Goal: Information Seeking & Learning: Learn about a topic

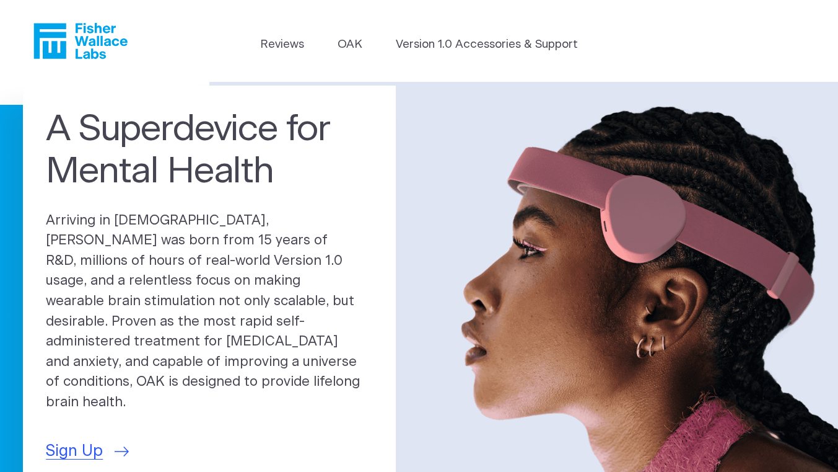
click at [344, 42] on link "OAK" at bounding box center [350, 44] width 25 height 17
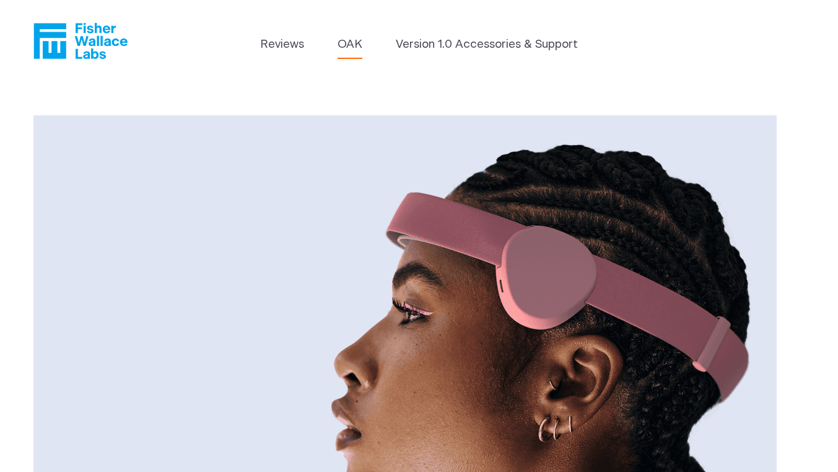
click at [470, 47] on link "Version 1.0 Accessories & Support" at bounding box center [487, 44] width 182 height 17
click at [93, 40] on icon "Fisher Wallace" at bounding box center [80, 41] width 94 height 36
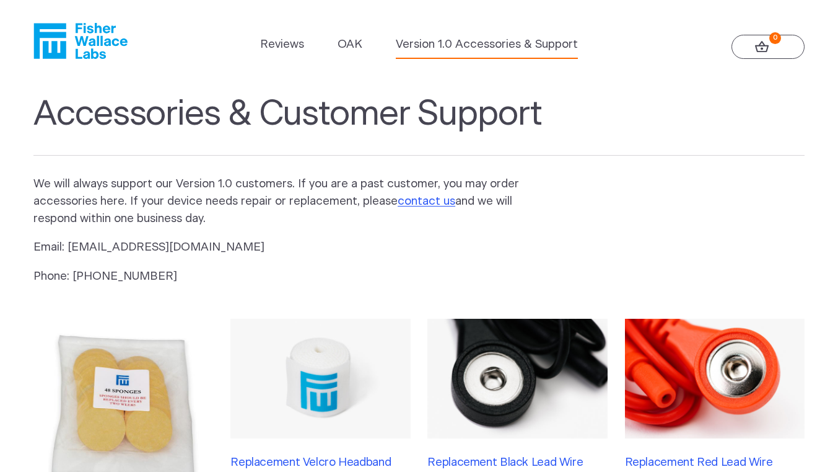
click at [350, 42] on link "OAK" at bounding box center [350, 44] width 25 height 17
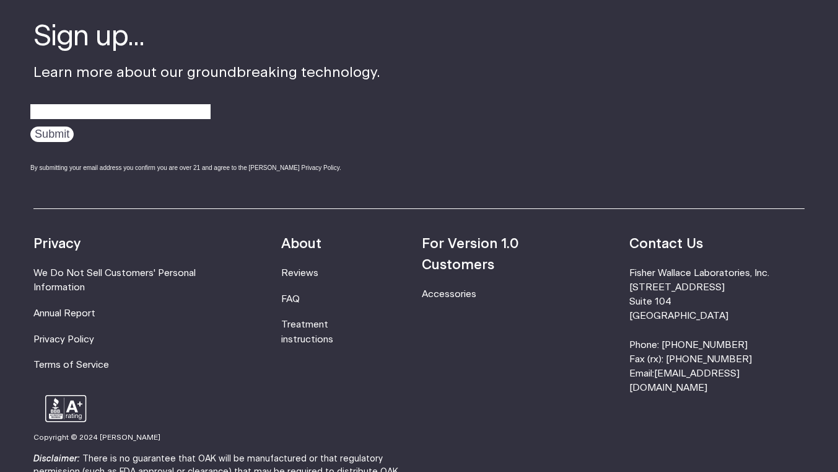
scroll to position [2203, 0]
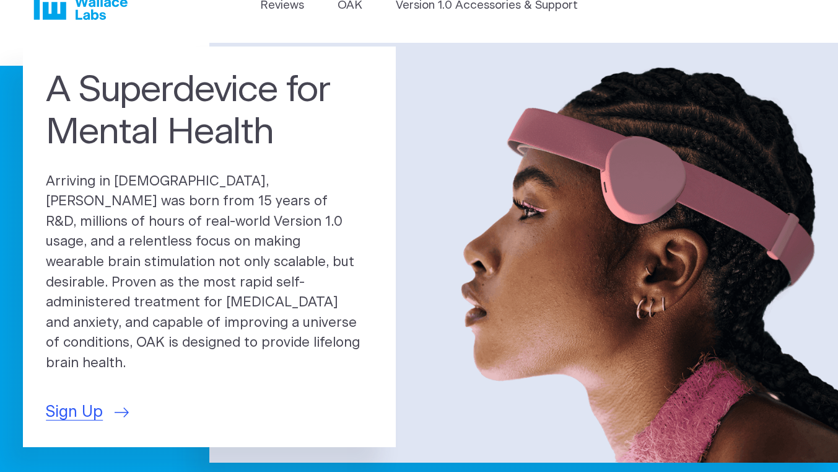
scroll to position [42, 0]
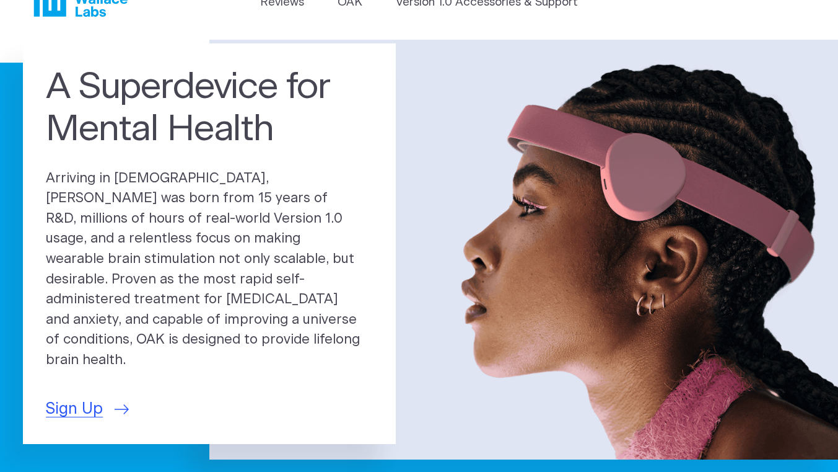
click at [74, 397] on span "Sign Up" at bounding box center [74, 409] width 57 height 24
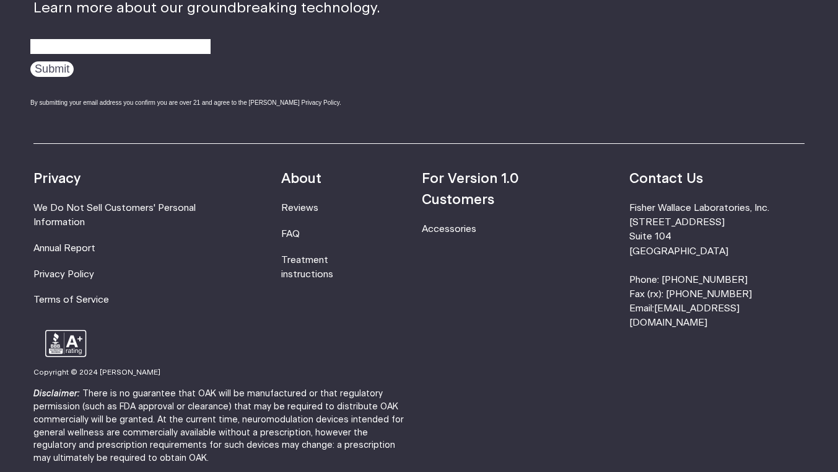
scroll to position [3257, 0]
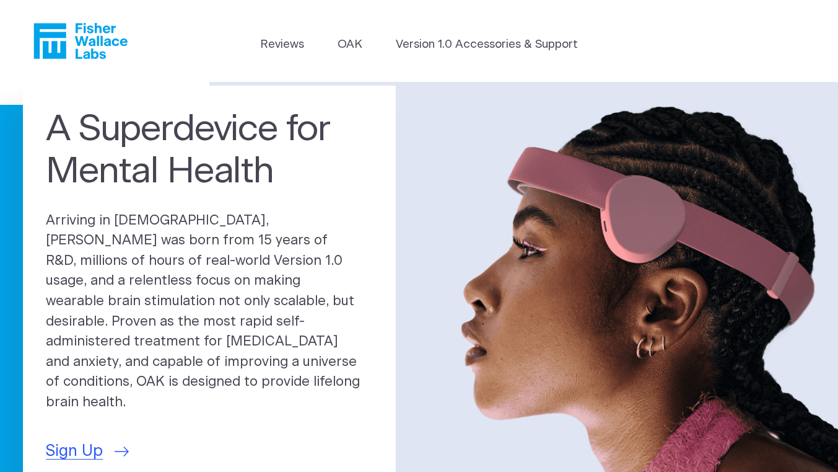
click at [72, 439] on span "Sign Up" at bounding box center [74, 451] width 57 height 24
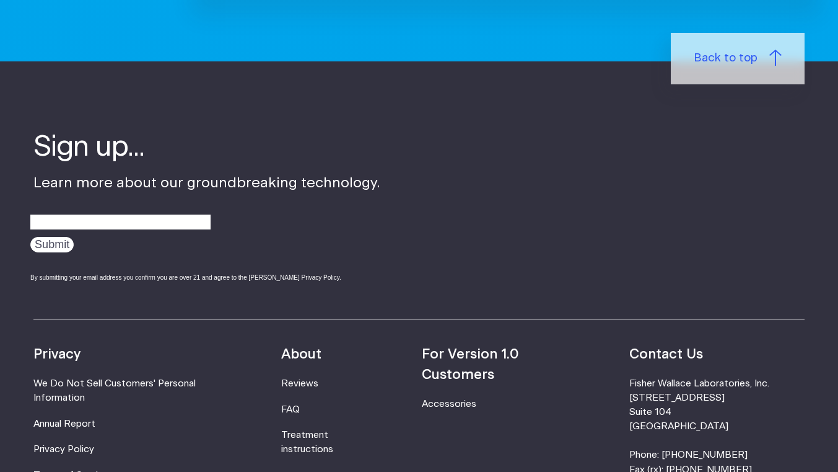
scroll to position [507, 0]
click at [58, 221] on input "Email Address *" at bounding box center [120, 222] width 180 height 19
click at [59, 231] on input "Email Address *" at bounding box center [120, 222] width 180 height 19
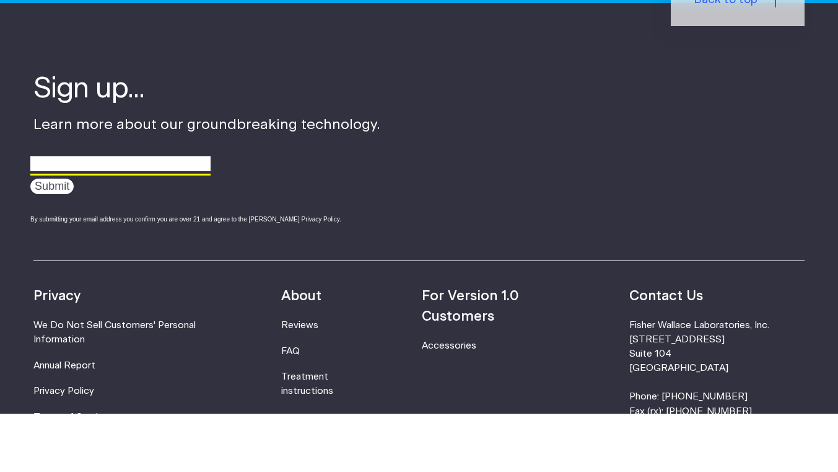
click at [74, 219] on input "Email Address *" at bounding box center [120, 222] width 180 height 19
type input "vkkim17@gmail.com"
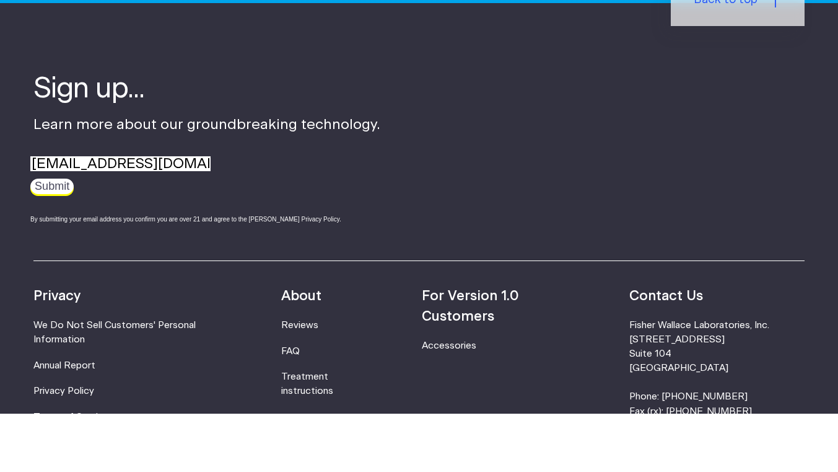
click at [51, 247] on input "Submit" at bounding box center [51, 244] width 43 height 15
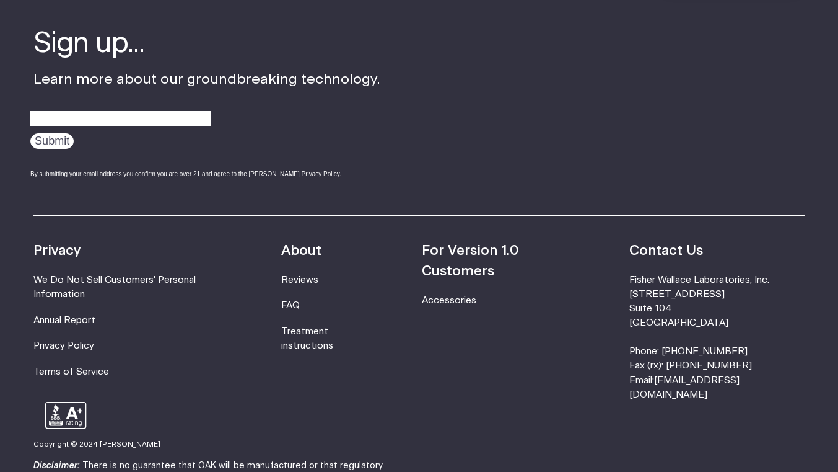
scroll to position [302, 0]
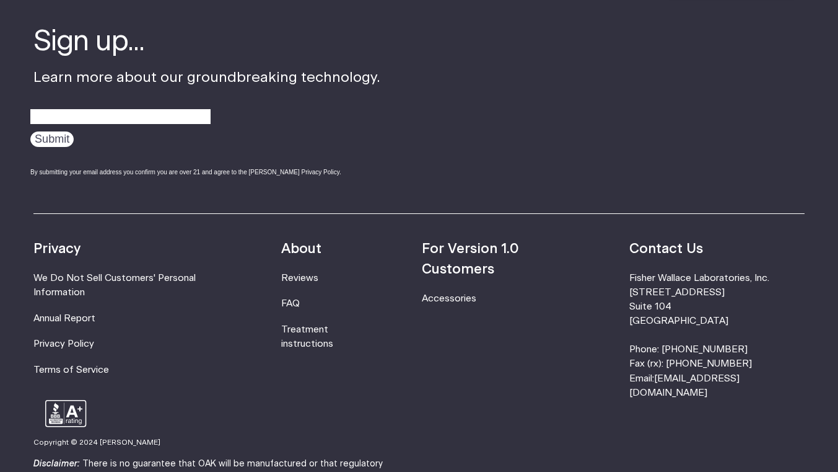
click at [299, 307] on link "FAQ" at bounding box center [290, 303] width 19 height 9
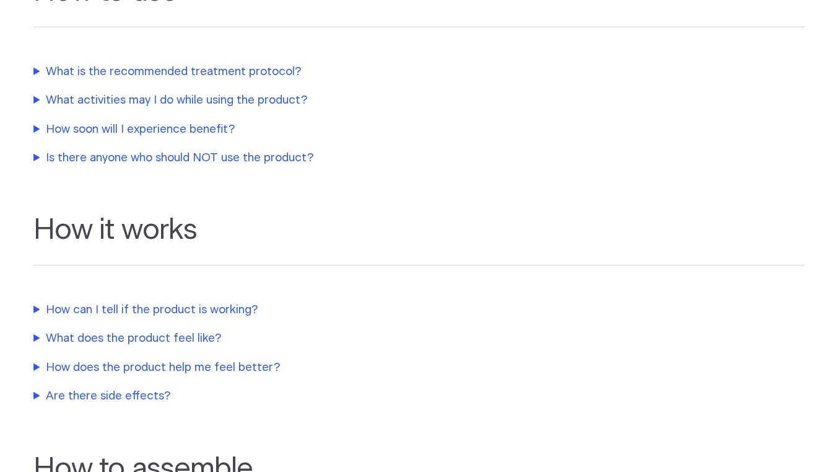
scroll to position [451, 0]
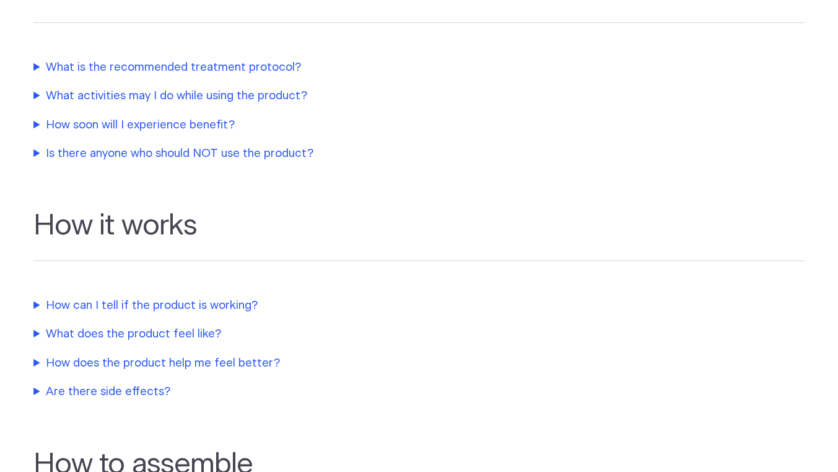
click at [64, 156] on summary "Is there anyone who should NOT use the product?" at bounding box center [293, 153] width 521 height 17
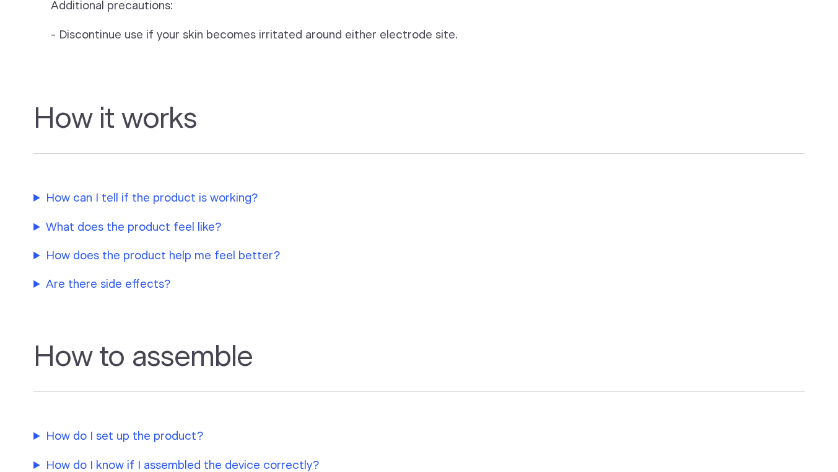
scroll to position [855, 0]
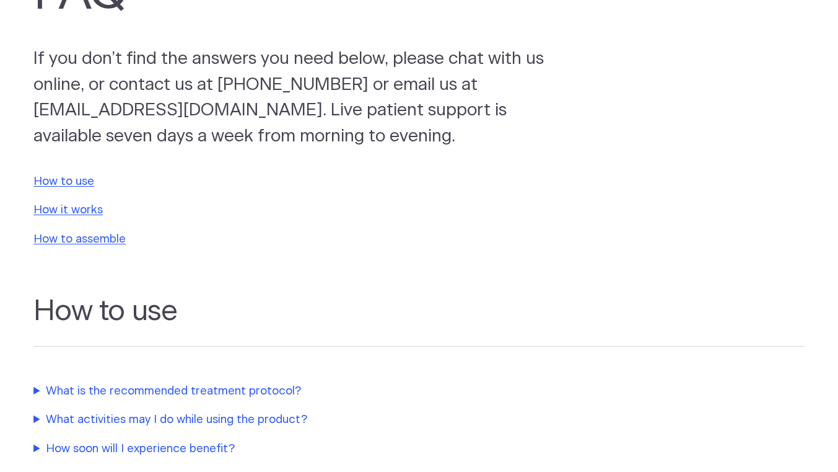
click at [50, 183] on link "How to use" at bounding box center [63, 181] width 61 height 12
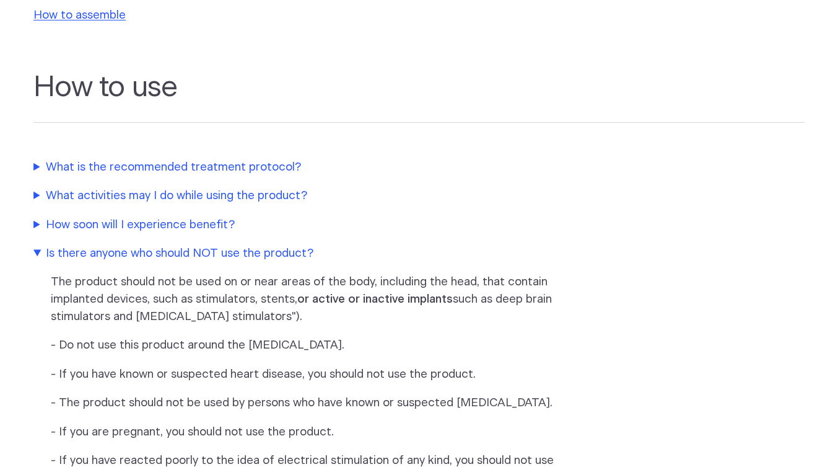
scroll to position [398, 0]
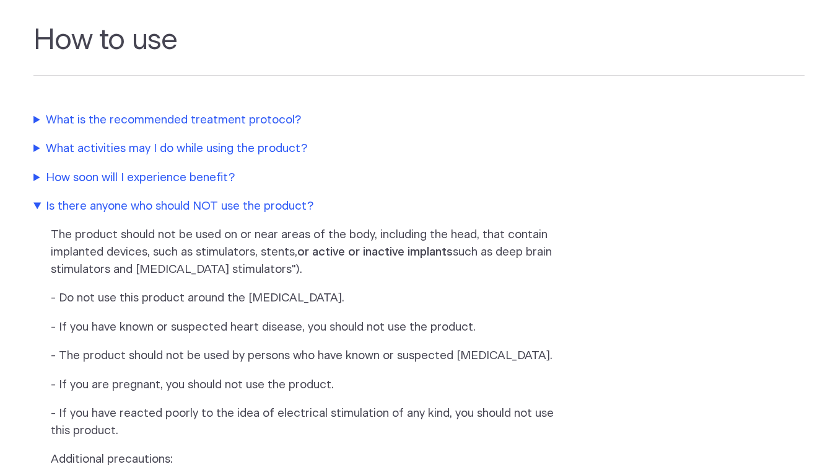
click at [255, 119] on summary "What is the recommended treatment protocol?" at bounding box center [293, 120] width 521 height 17
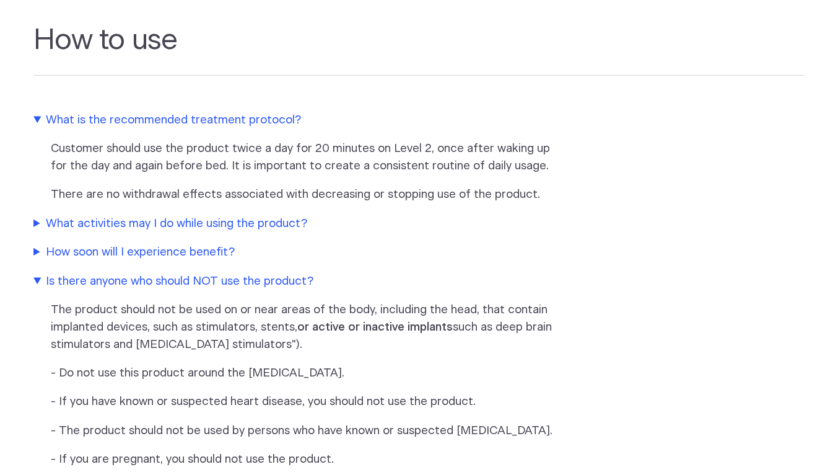
click at [239, 221] on summary "What activities may I do while using the product?" at bounding box center [293, 223] width 521 height 17
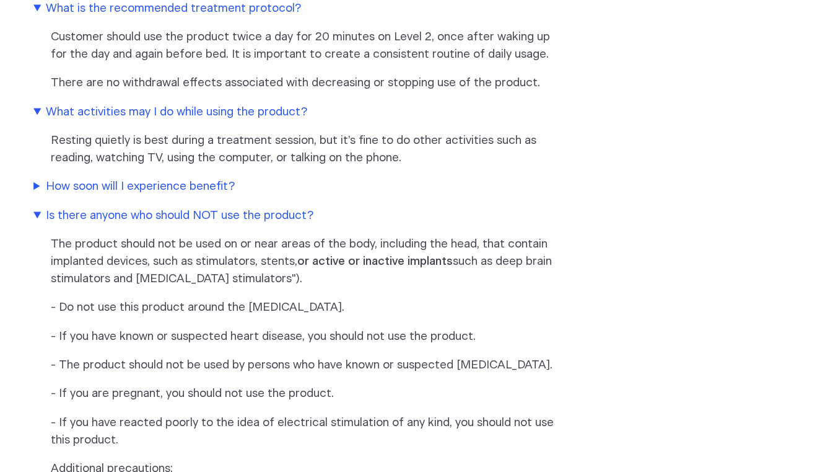
scroll to position [517, 0]
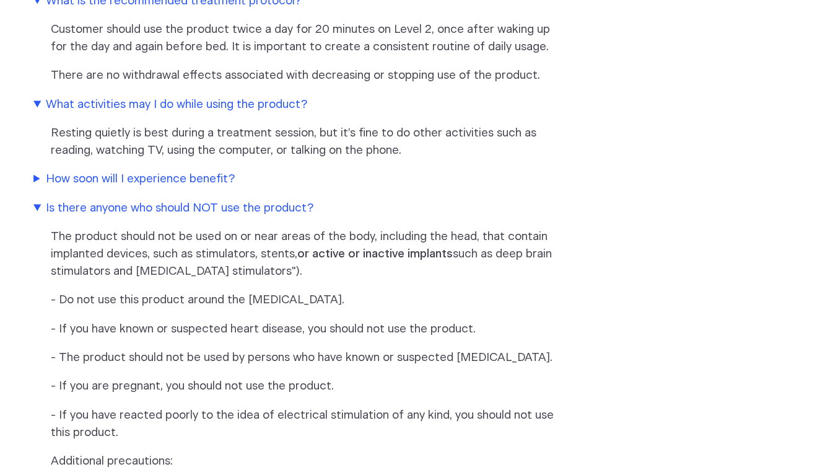
click at [198, 179] on summary "How soon will I experience benefit?" at bounding box center [293, 178] width 521 height 17
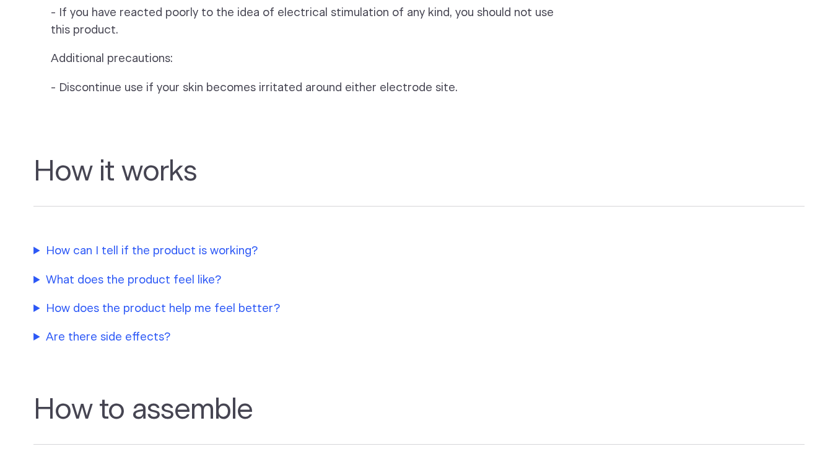
scroll to position [988, 0]
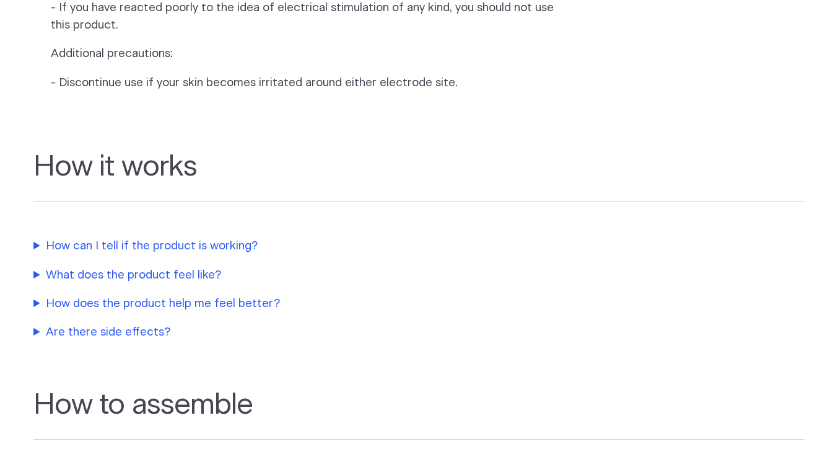
click at [59, 255] on summary "How can I tell if the product is working?" at bounding box center [293, 245] width 521 height 17
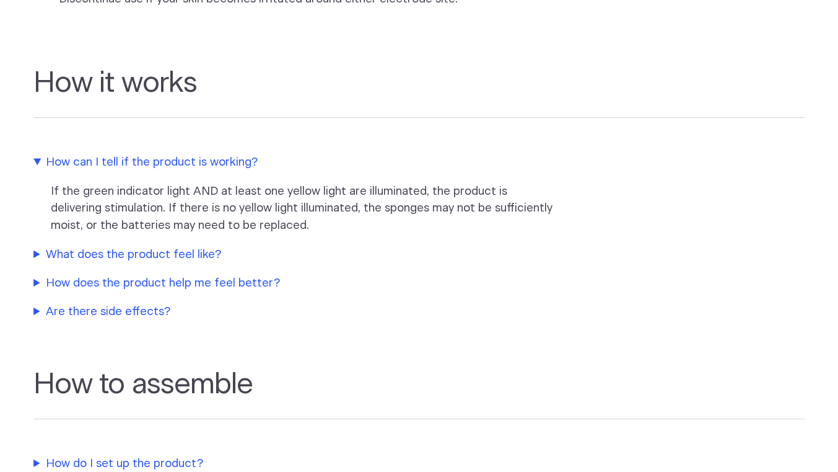
scroll to position [1071, 0]
click at [63, 263] on summary "What does the product feel like?" at bounding box center [293, 254] width 521 height 17
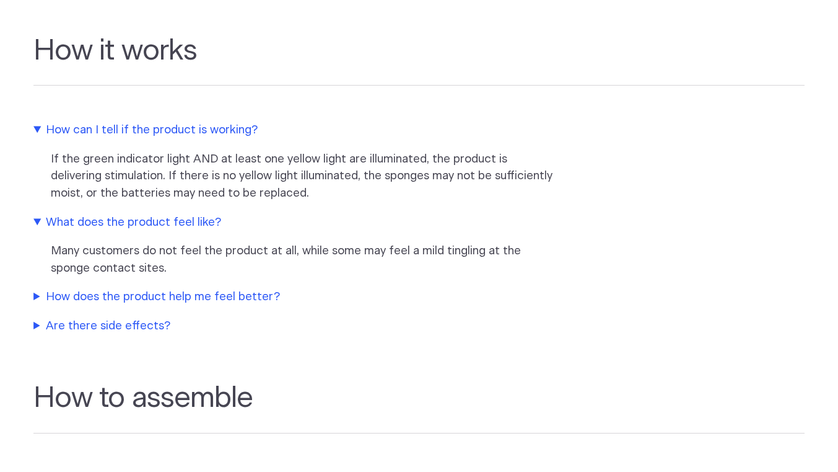
scroll to position [1141, 0]
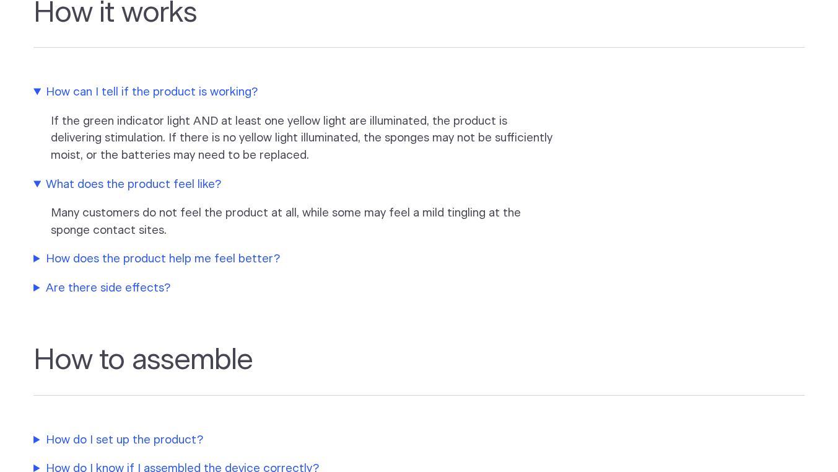
click at [60, 268] on summary "How does the product help me feel better?" at bounding box center [293, 258] width 521 height 17
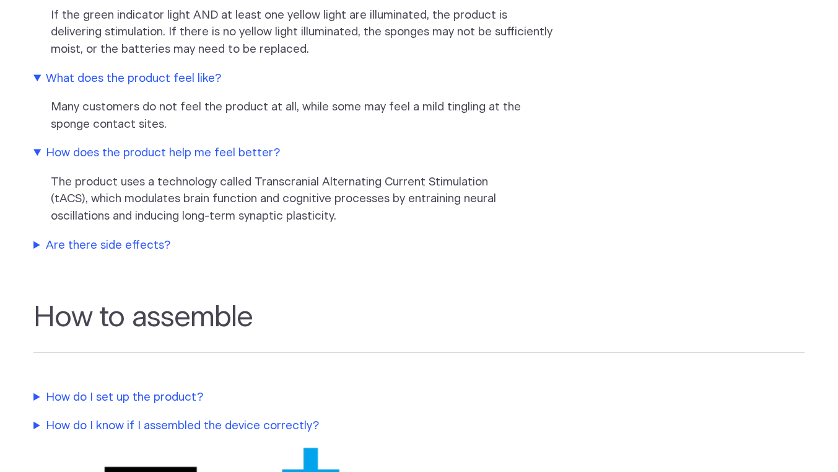
scroll to position [1259, 0]
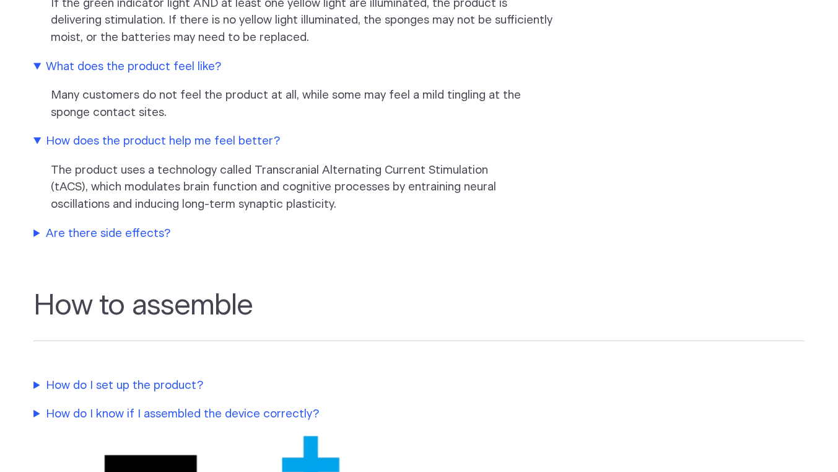
click at [64, 242] on summary "Are there side effects?" at bounding box center [293, 233] width 521 height 17
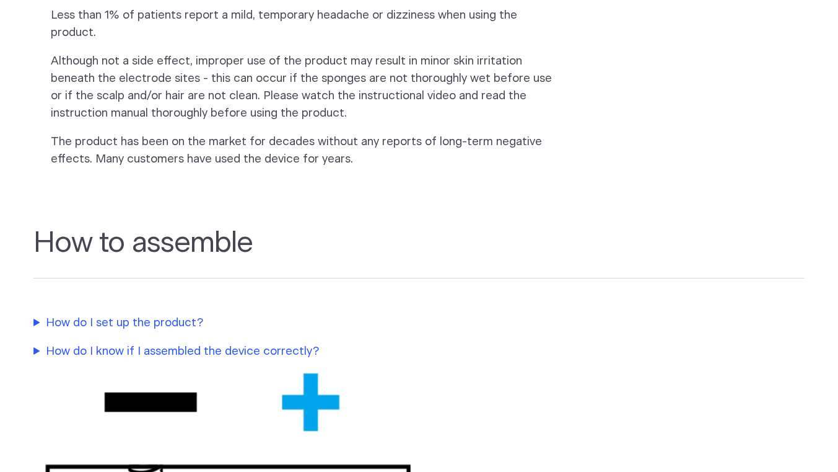
scroll to position [1525, 0]
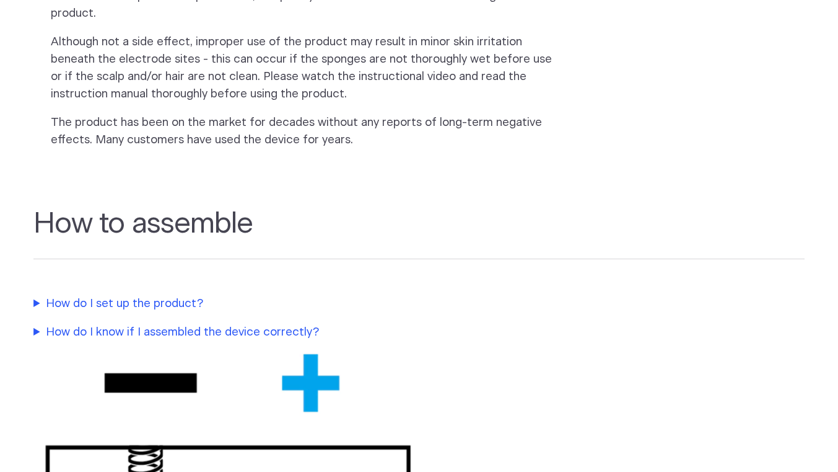
click at [66, 305] on summary "How do I set up the product?" at bounding box center [293, 303] width 521 height 17
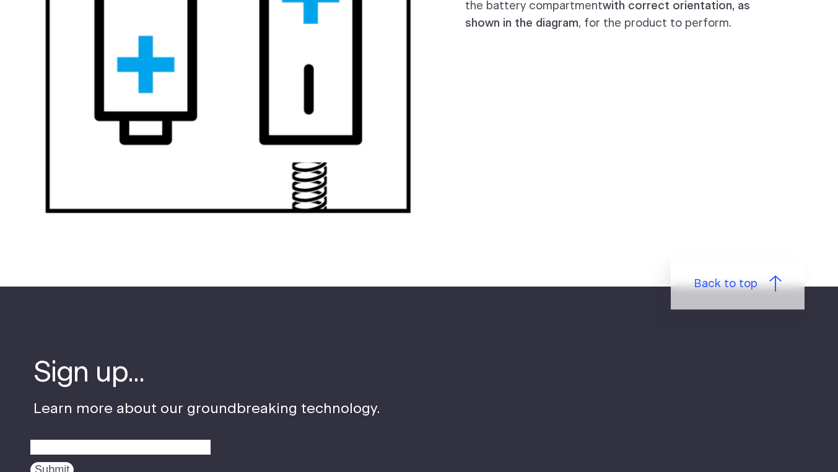
scroll to position [2173, 0]
